Goal: Check status

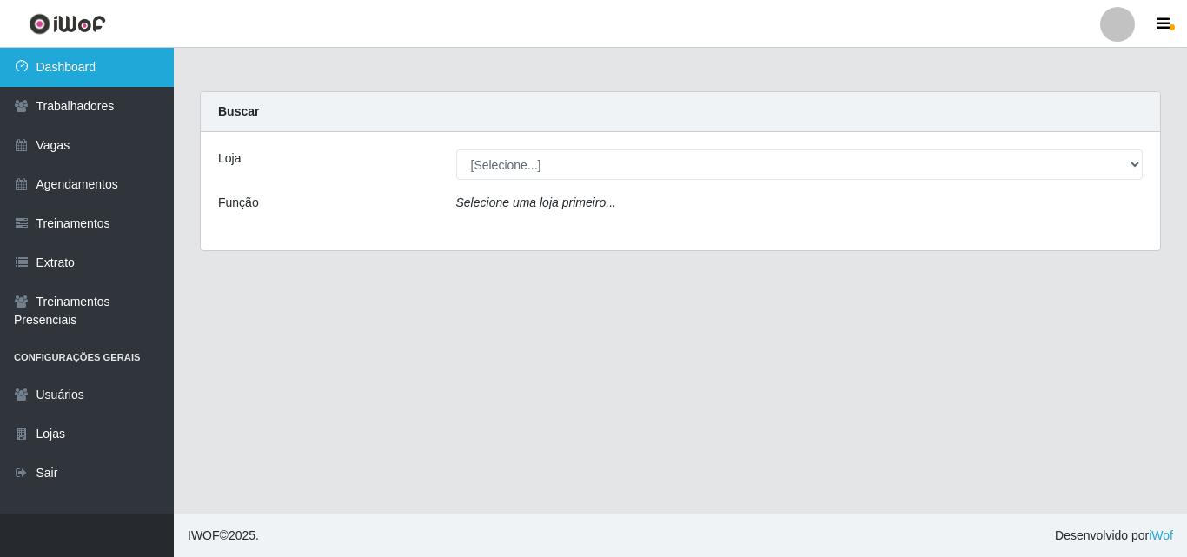
click at [86, 64] on link "Dashboard" at bounding box center [87, 67] width 174 height 39
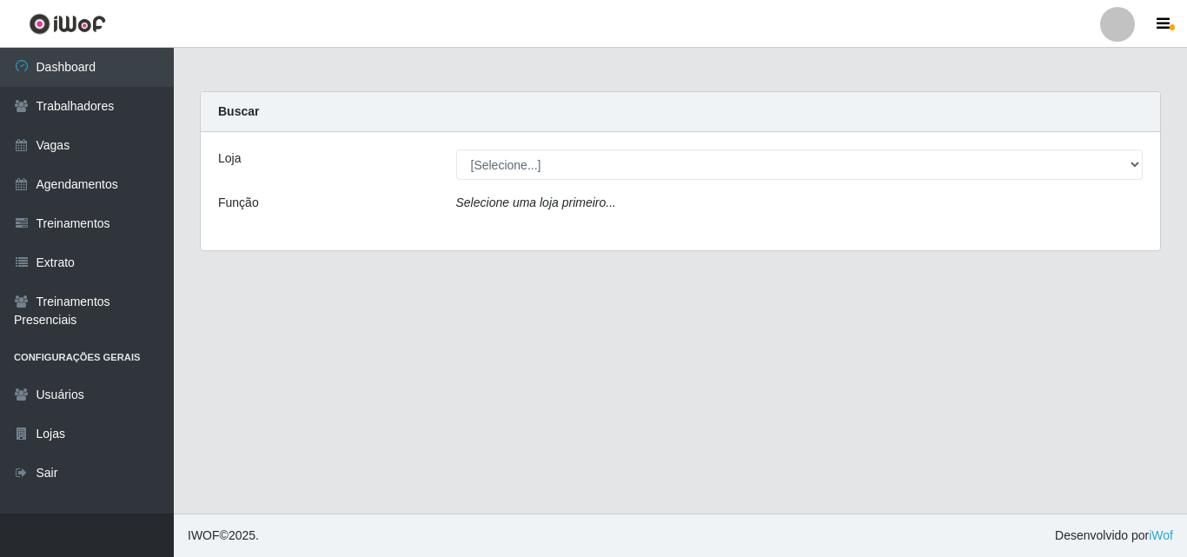
click at [225, 161] on label "Loja" at bounding box center [229, 158] width 23 height 18
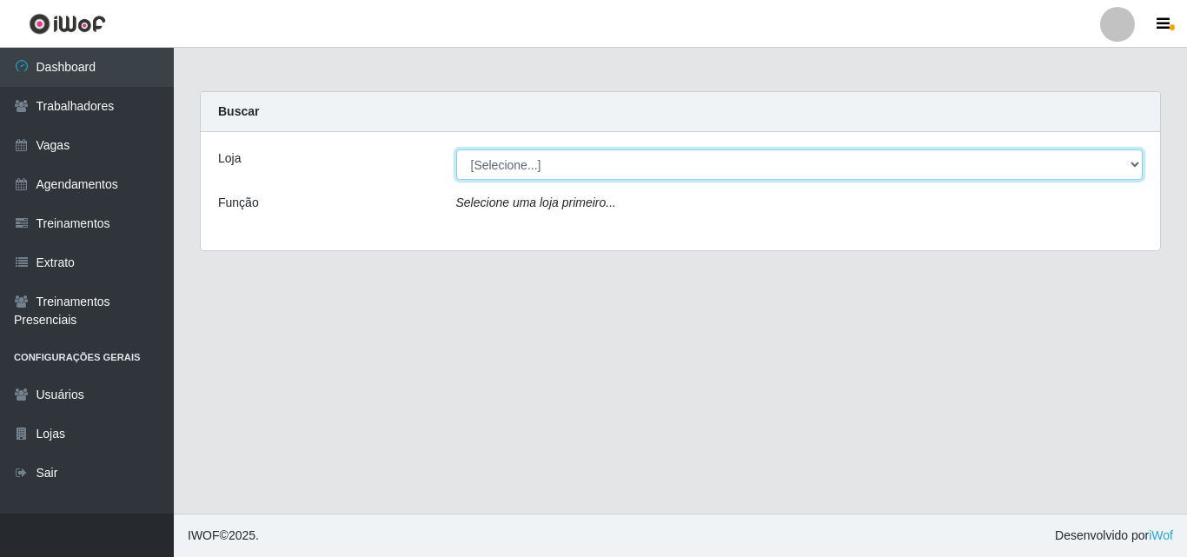
click at [456, 161] on select "[Selecione...] Chinatown Sushimi - [GEOGRAPHIC_DATA]" at bounding box center [799, 164] width 687 height 30
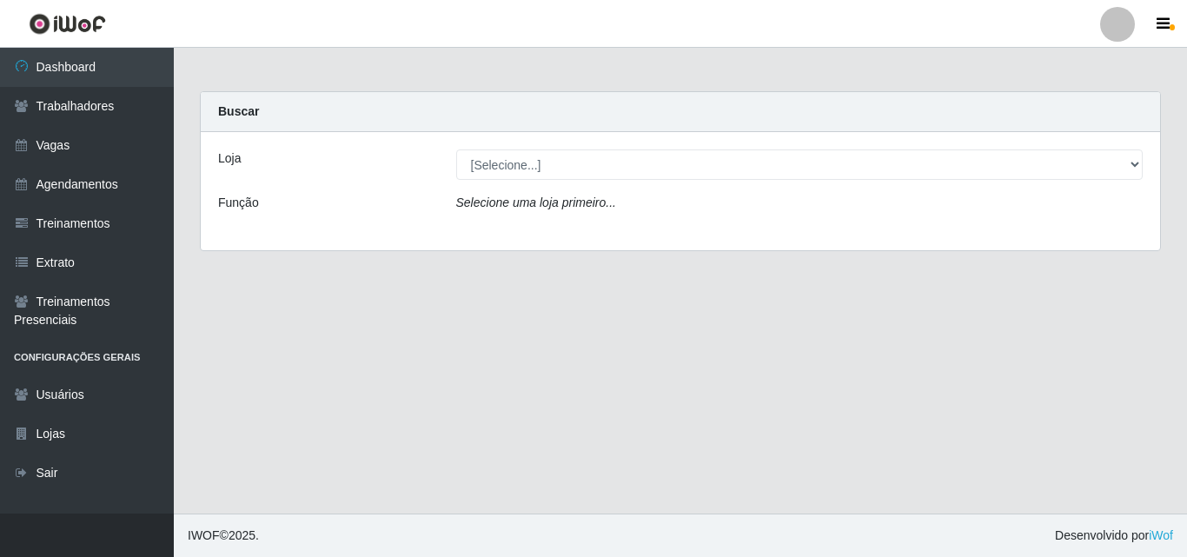
click at [485, 214] on div "Selecione uma loja primeiro..." at bounding box center [799, 206] width 713 height 25
click at [486, 209] on icon "Selecione uma loja primeiro..." at bounding box center [536, 202] width 160 height 14
click at [456, 207] on icon "Selecione uma loja primeiro..." at bounding box center [536, 202] width 160 height 14
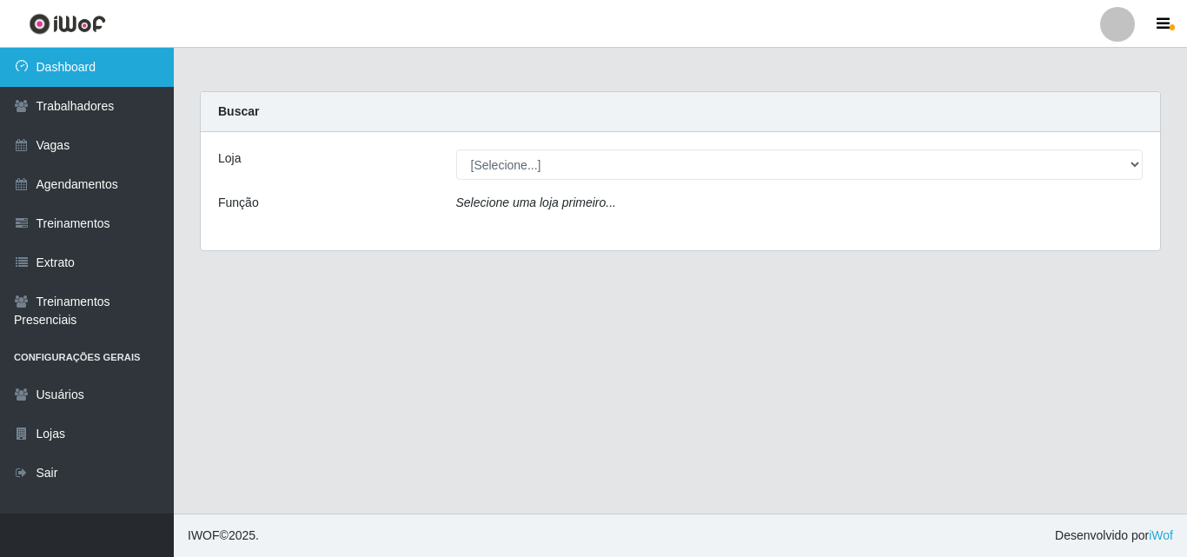
click at [107, 66] on link "Dashboard" at bounding box center [87, 67] width 174 height 39
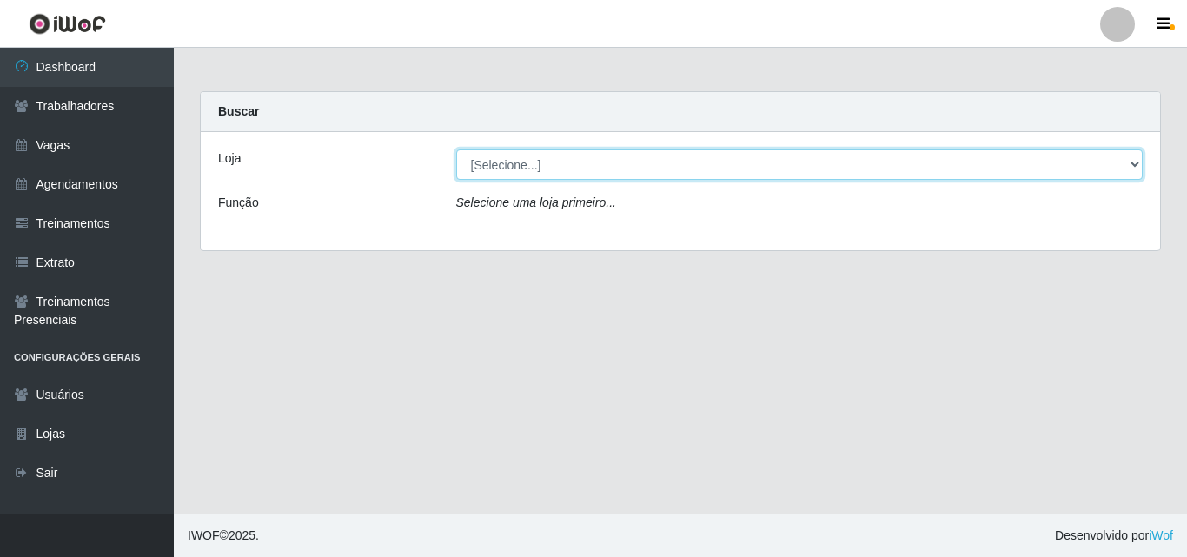
click at [482, 163] on select "[Selecione...] Chinatown Sushimi - [GEOGRAPHIC_DATA]" at bounding box center [799, 164] width 687 height 30
select select "357"
click at [456, 149] on select "[Selecione...] Chinatown Sushimi - [GEOGRAPHIC_DATA]" at bounding box center [799, 164] width 687 height 30
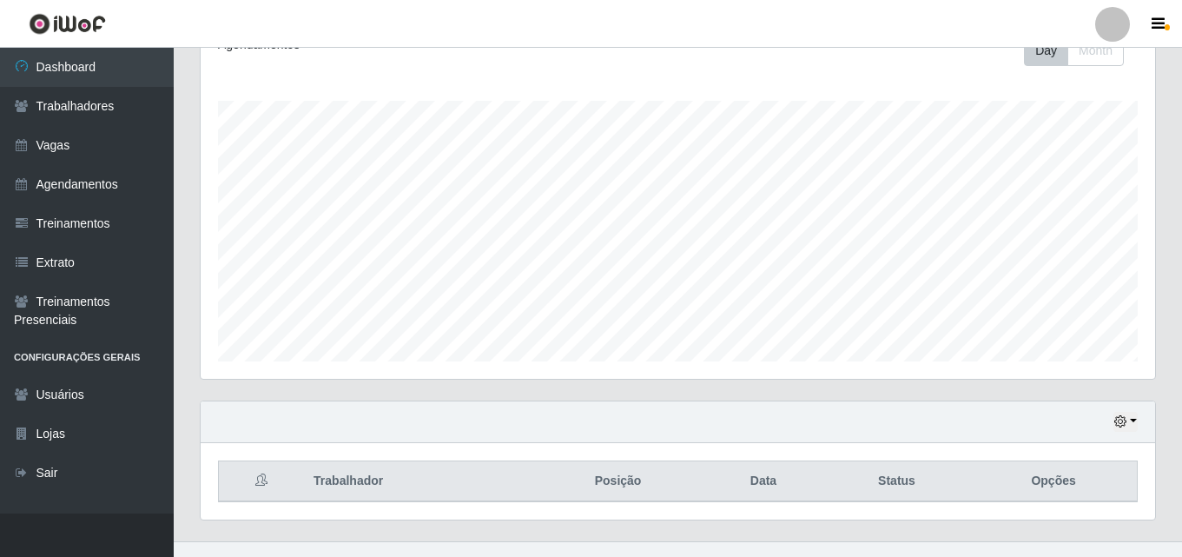
scroll to position [288, 0]
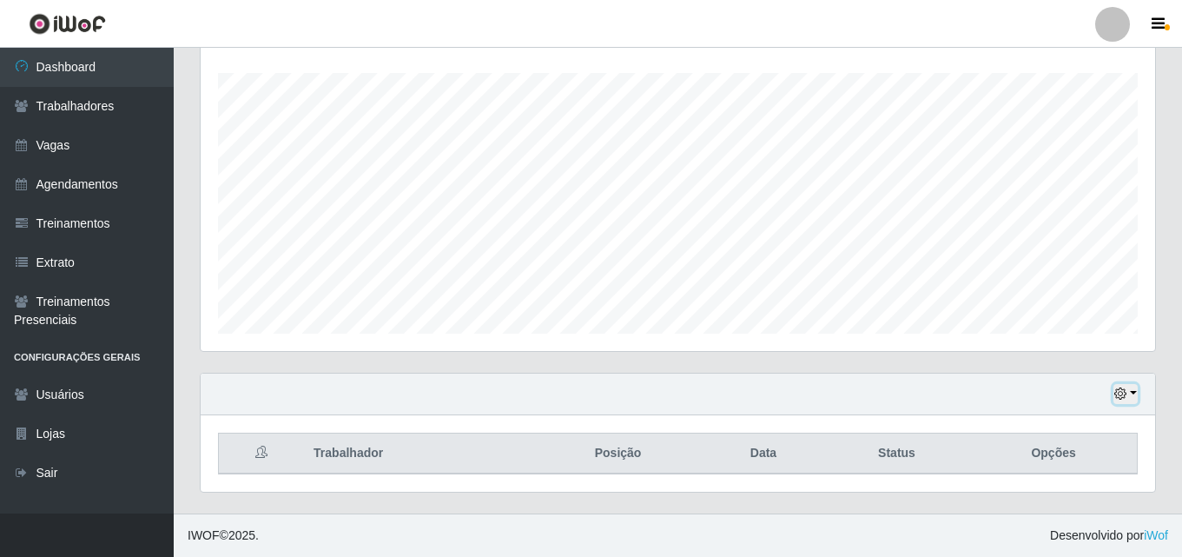
click at [1121, 394] on icon "button" at bounding box center [1121, 393] width 12 height 12
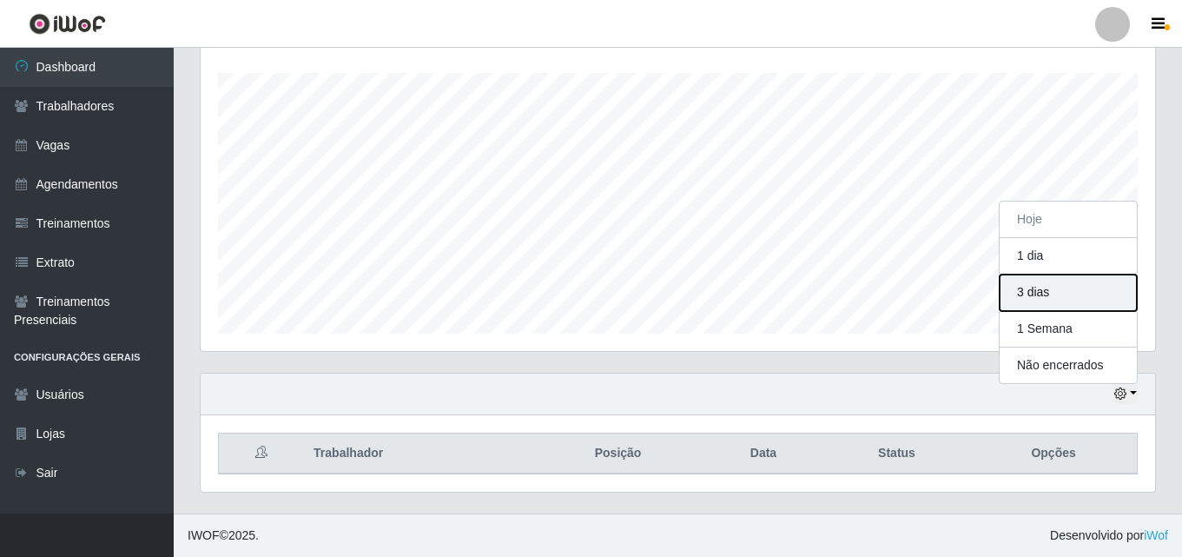
click at [1049, 293] on button "3 dias" at bounding box center [1068, 293] width 137 height 36
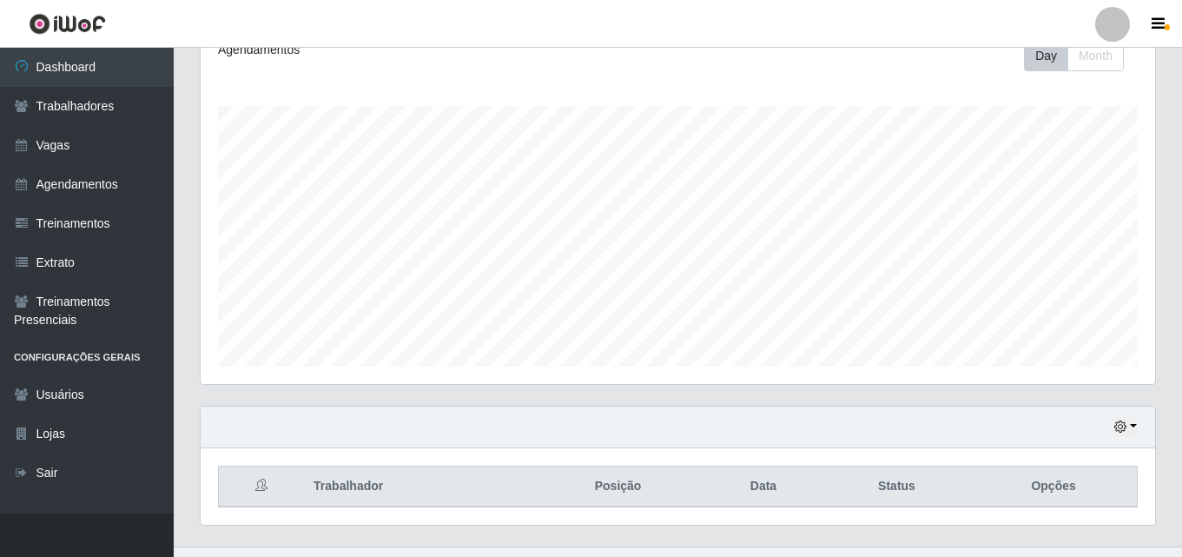
scroll to position [288, 0]
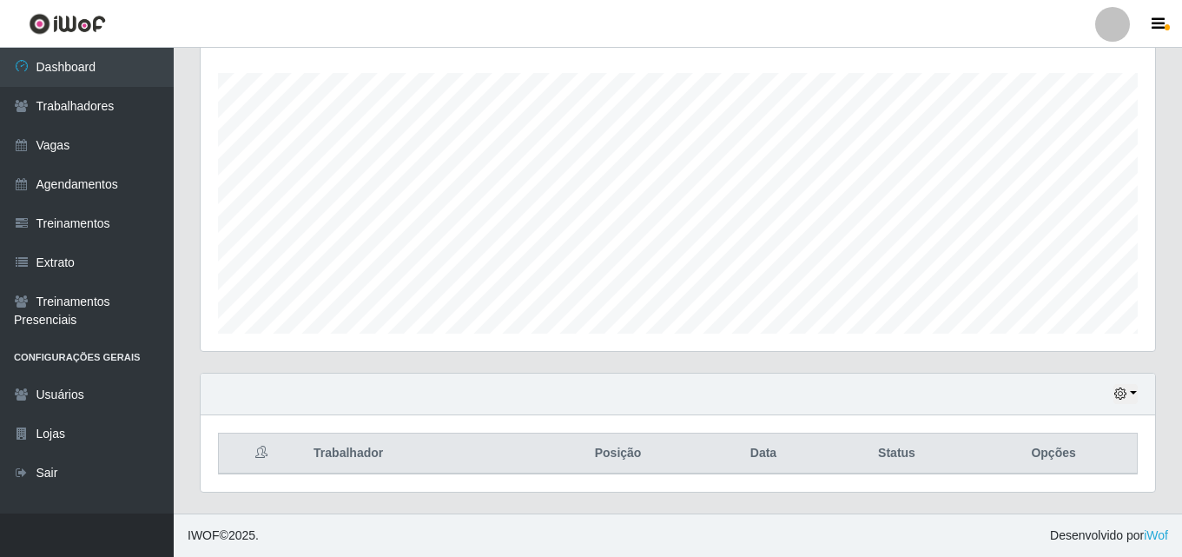
click at [619, 460] on th "Posição" at bounding box center [618, 454] width 171 height 41
click at [623, 460] on th "Posição" at bounding box center [618, 454] width 171 height 41
click at [348, 457] on th "Trabalhador" at bounding box center [417, 454] width 229 height 41
click at [761, 455] on th "Data" at bounding box center [764, 454] width 120 height 41
click at [1135, 394] on button "button" at bounding box center [1126, 394] width 24 height 20
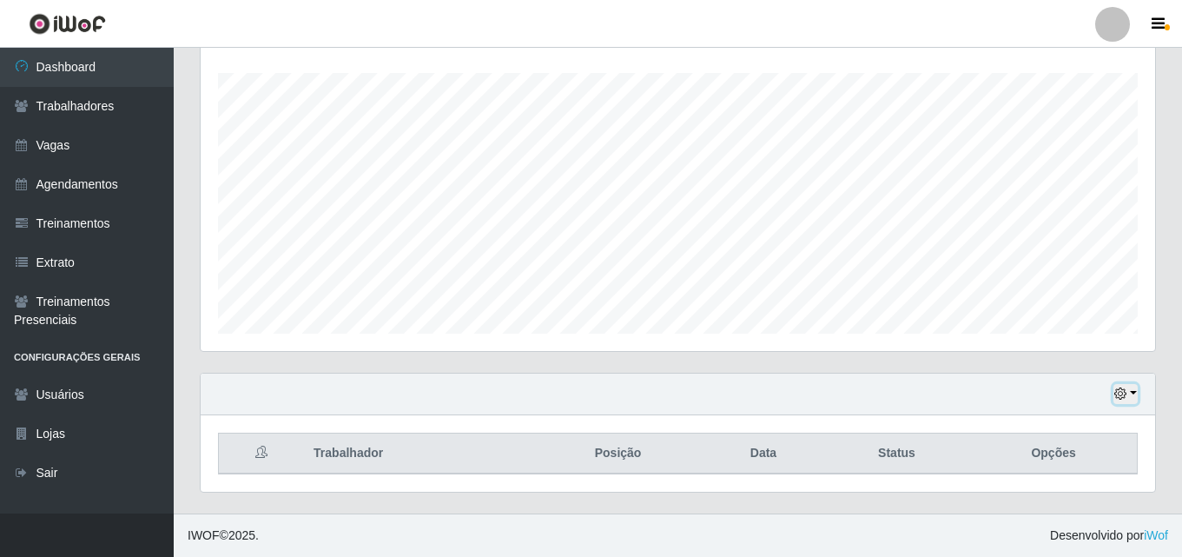
scroll to position [361, 955]
click at [915, 359] on div "Agendamentos Day Month 30/08 Agendamentos 6" at bounding box center [678, 181] width 983 height 383
